Goal: Navigation & Orientation: Go to known website

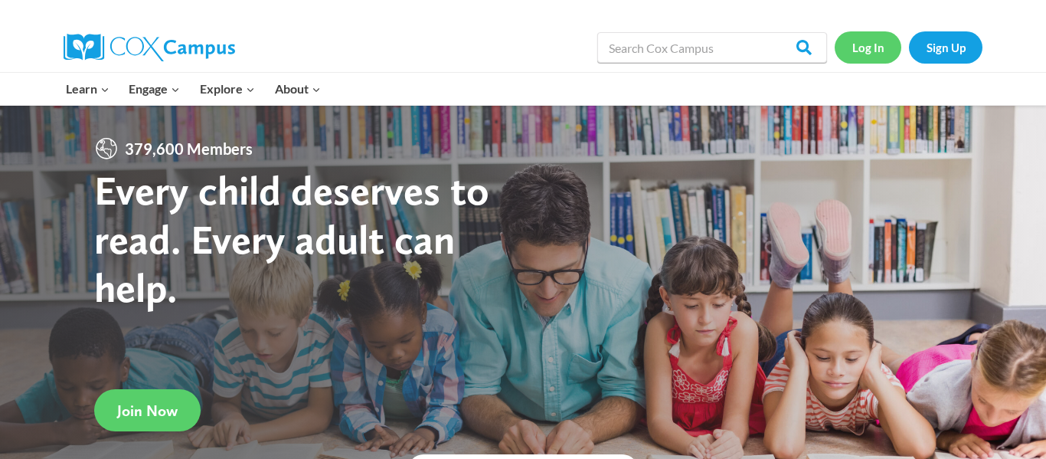
click at [870, 50] on link "Log In" at bounding box center [868, 46] width 67 height 31
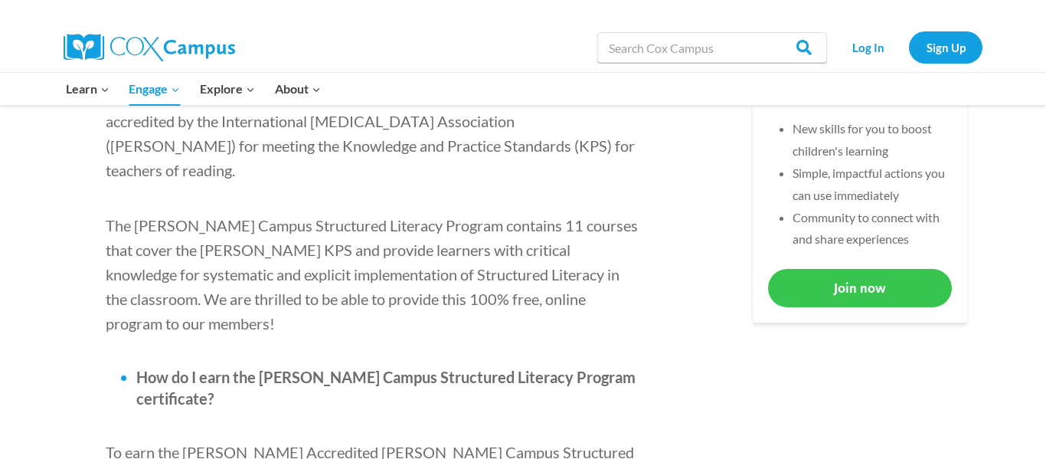
scroll to position [710, 0]
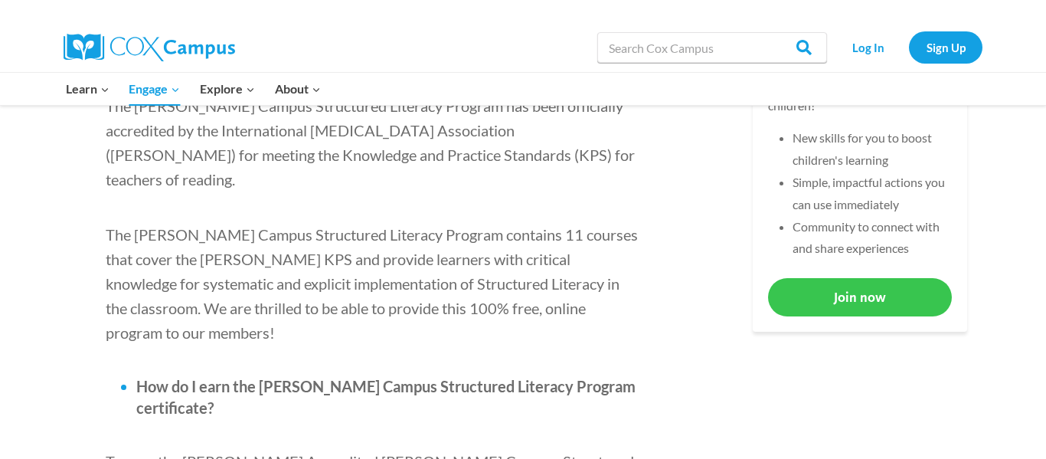
click at [815, 300] on link "Join now" at bounding box center [860, 297] width 184 height 38
